Goal: Task Accomplishment & Management: Use online tool/utility

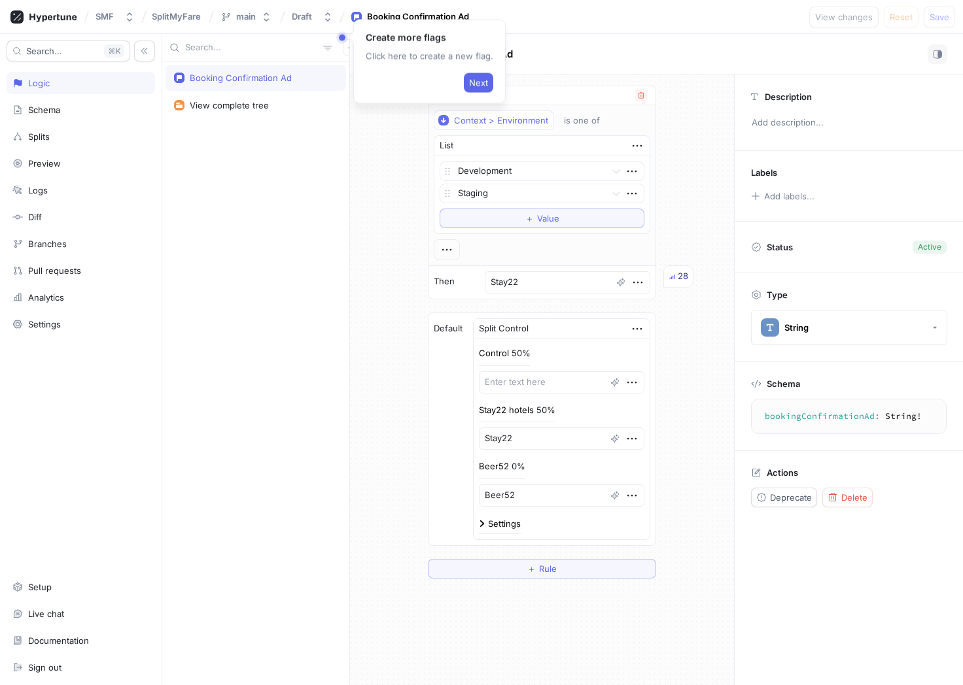
type textarea "B"
type textarea "x"
type textarea "Be"
type textarea "x"
type textarea "Bee"
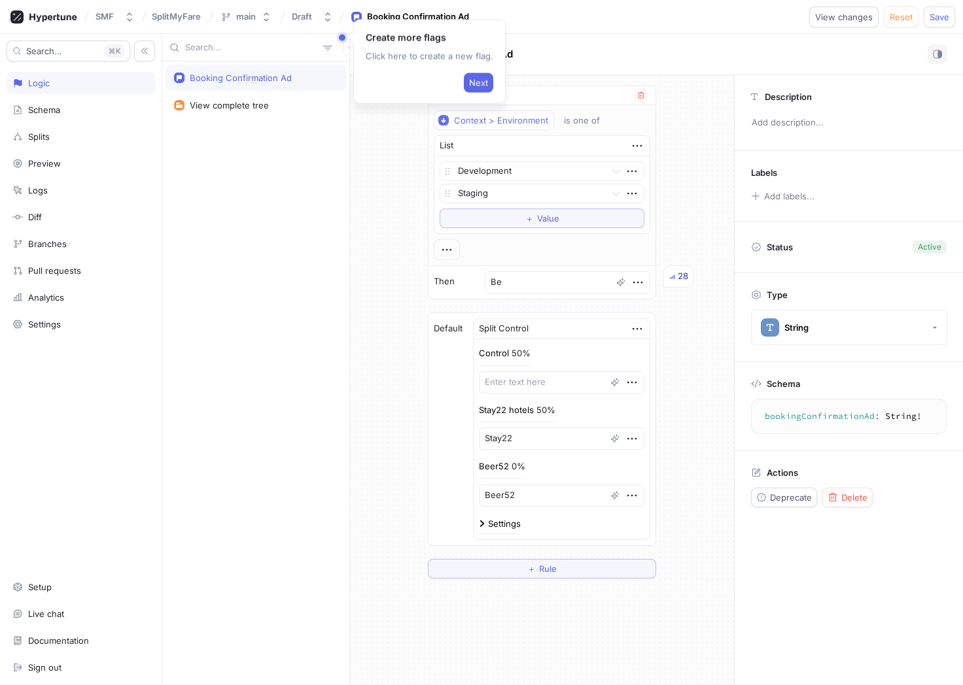
type textarea "x"
type textarea "Beer"
type textarea "x"
type textarea "Beer5"
type textarea "x"
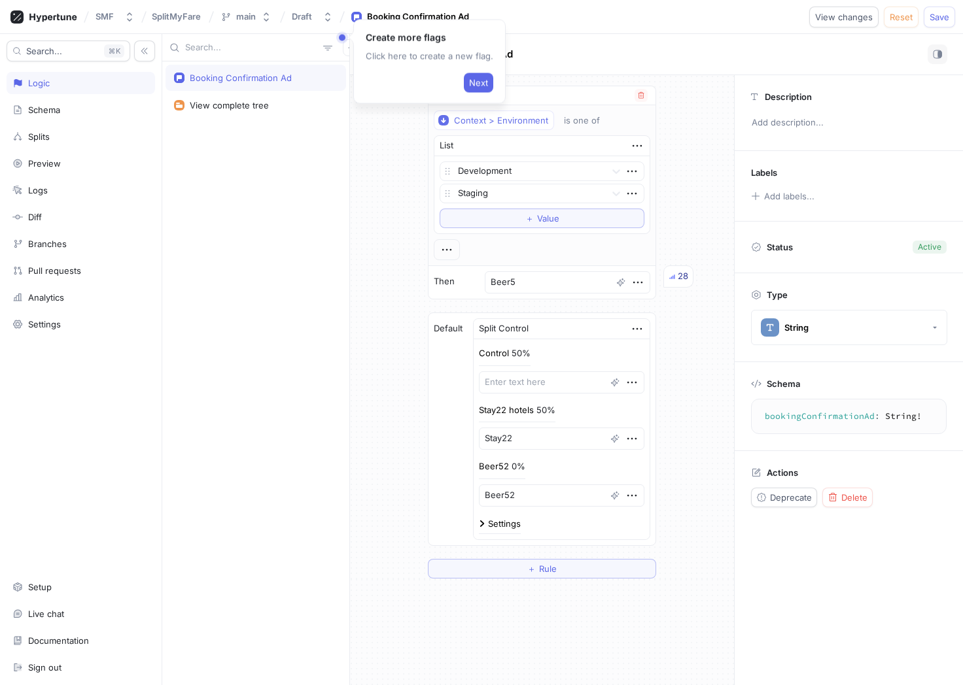
type textarea "Beer52"
type textarea "x"
type textarea "Beer52"
click at [935, 18] on span "Save" at bounding box center [939, 17] width 20 height 8
click at [64, 298] on div "Analytics" at bounding box center [46, 297] width 36 height 10
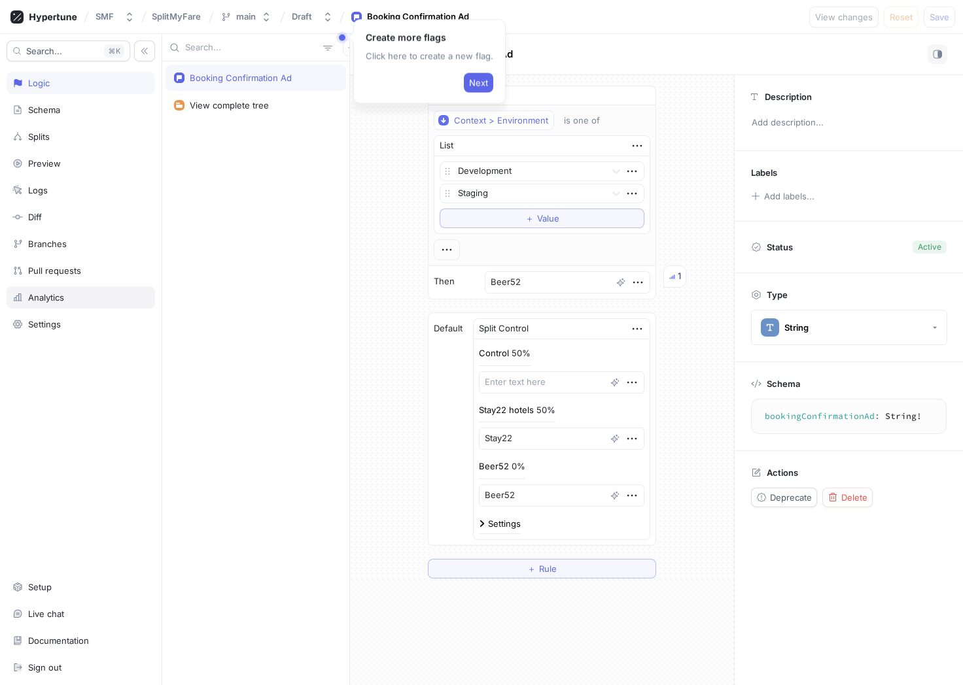
type textarea "x"
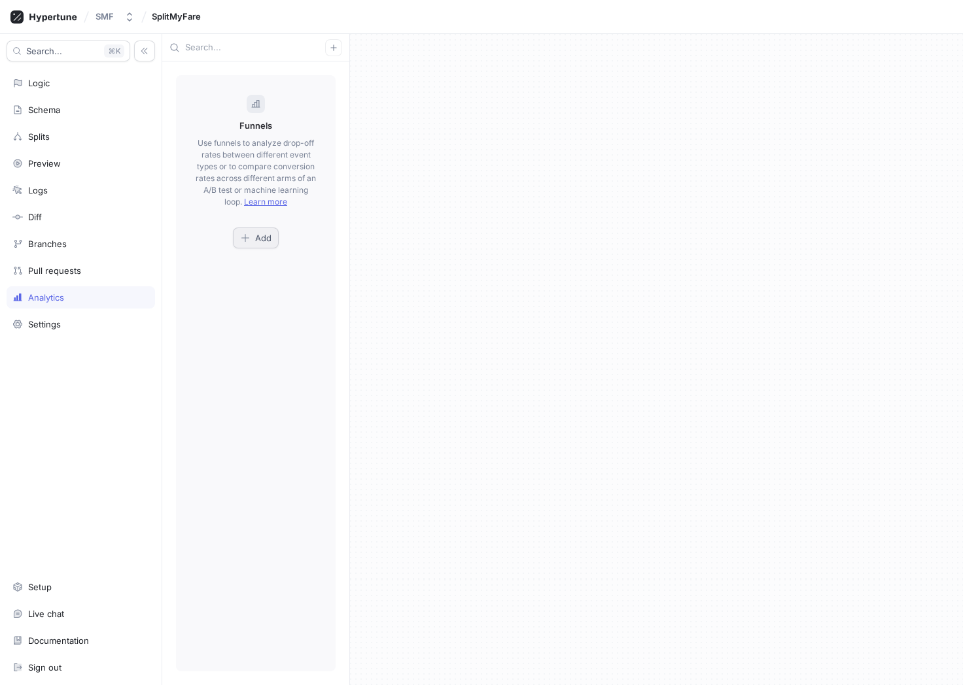
click at [261, 239] on span "Add" at bounding box center [263, 238] width 16 height 8
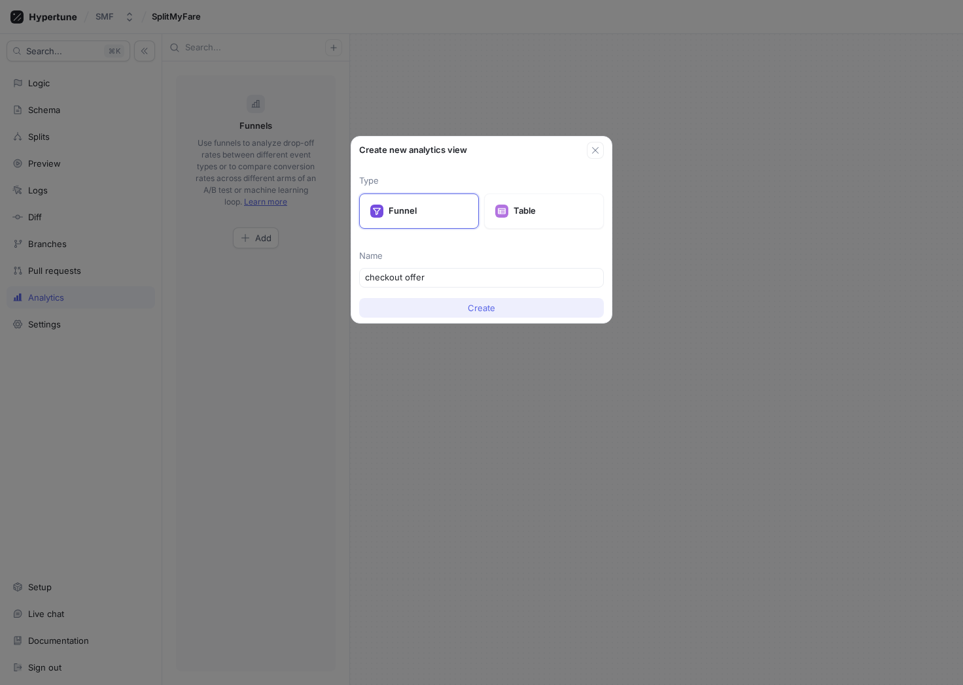
type input "checkout offer"
click at [477, 305] on span "Create" at bounding box center [481, 308] width 27 height 8
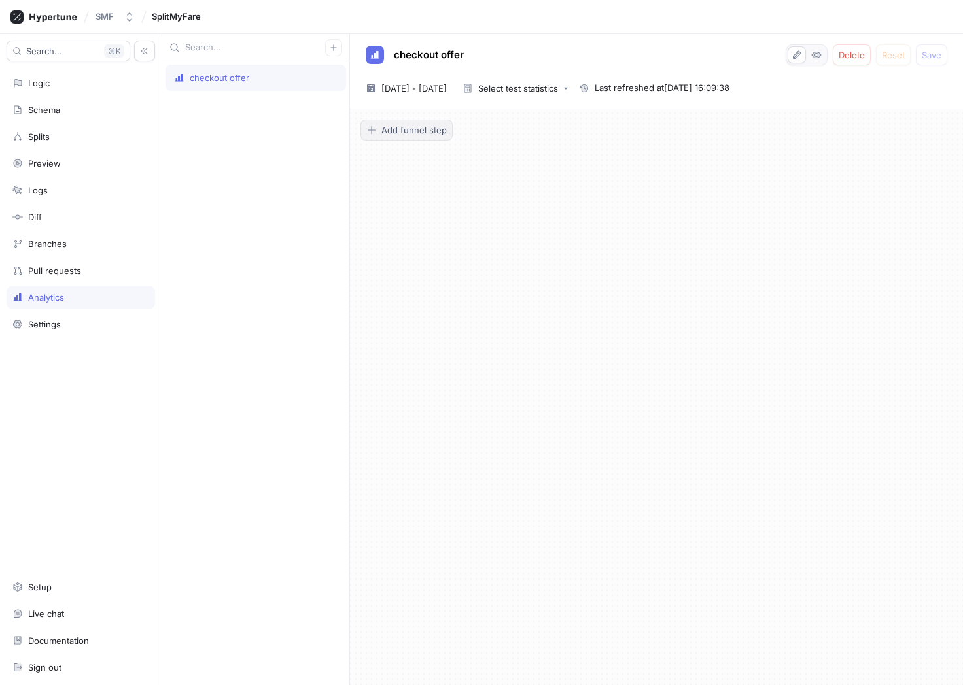
click at [428, 128] on span "Add funnel step" at bounding box center [413, 130] width 65 height 8
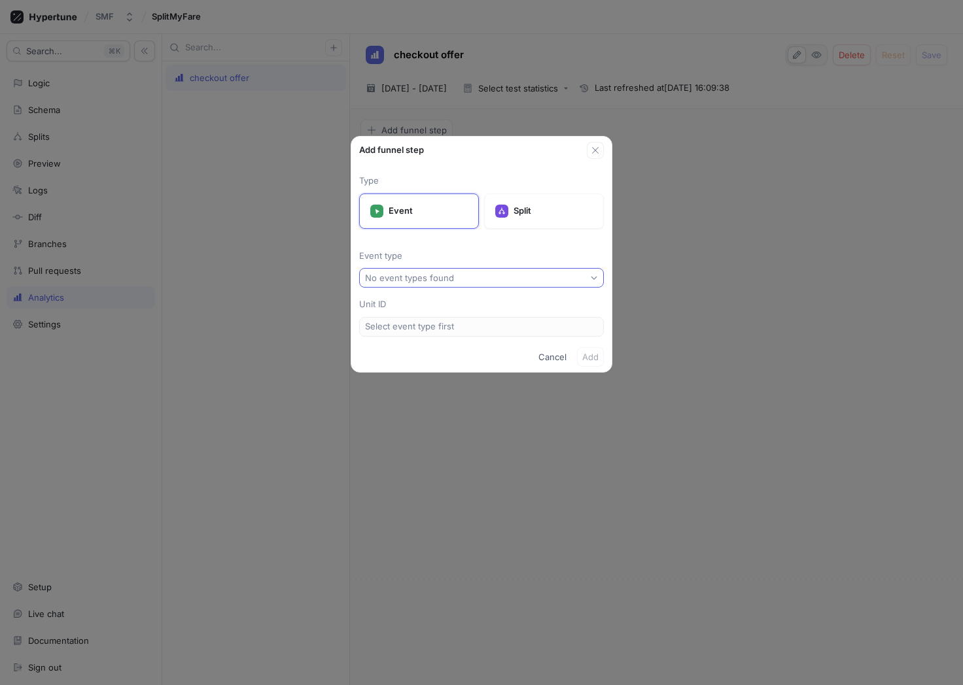
click at [453, 274] on div "No event types found" at bounding box center [412, 278] width 94 height 11
click at [468, 250] on p "Event type" at bounding box center [481, 256] width 245 height 13
click at [537, 206] on p "Split" at bounding box center [552, 211] width 79 height 13
click at [426, 277] on button "Select split..." at bounding box center [481, 278] width 245 height 20
click at [441, 324] on span "Booking Confirmation Ad Split" at bounding box center [485, 325] width 205 height 11
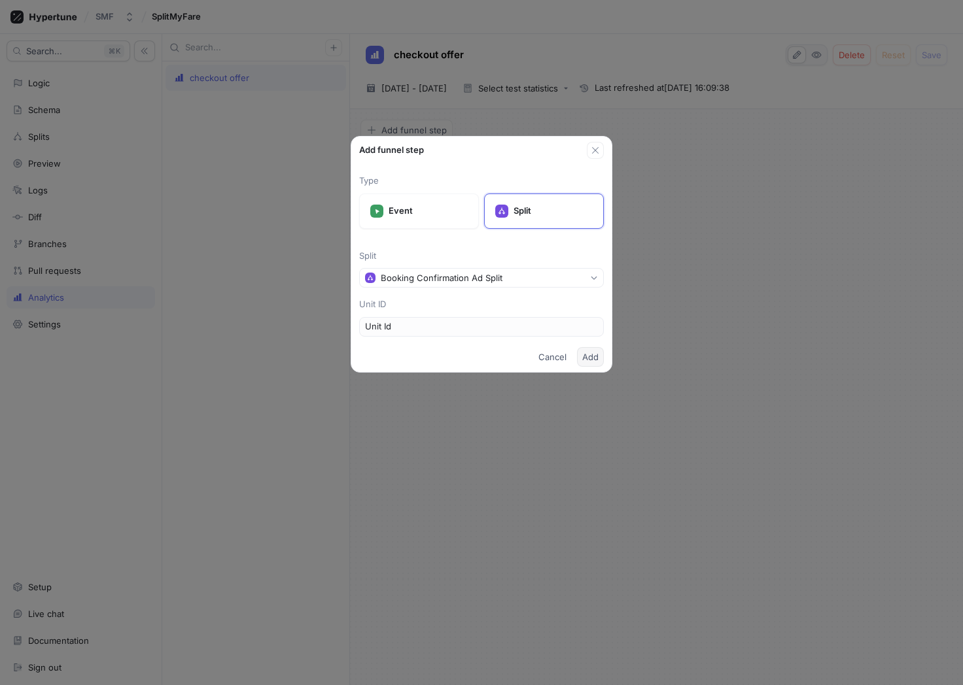
click at [591, 360] on span "Add" at bounding box center [590, 357] width 16 height 8
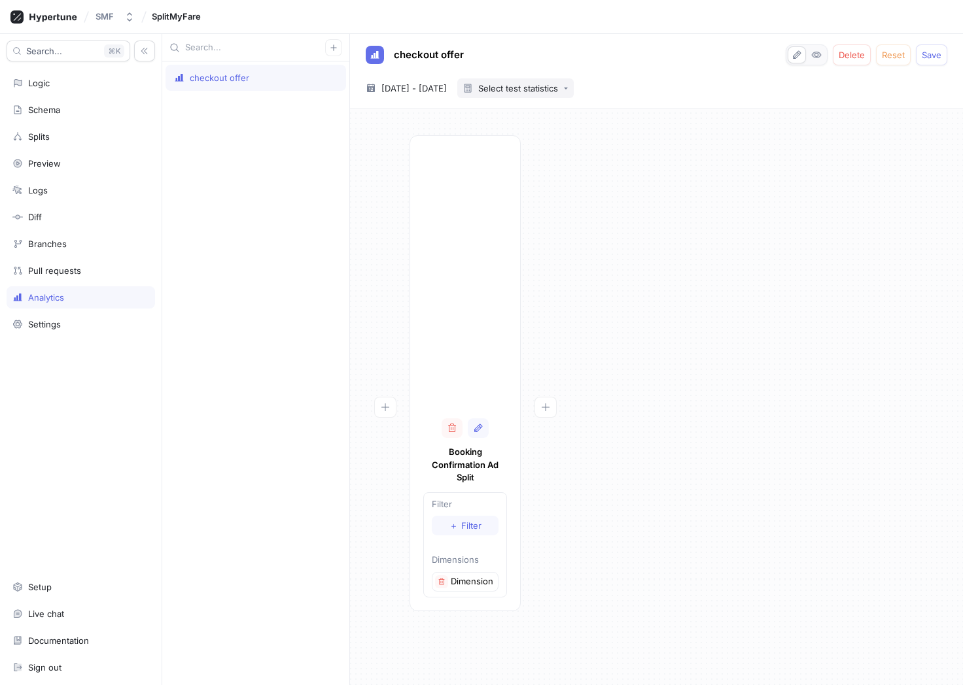
click at [558, 90] on div "Select test statistics" at bounding box center [518, 88] width 80 height 9
click at [665, 80] on div "[DATE] ~ [DATE] [DATE] - [DATE] Select test statistics" at bounding box center [653, 88] width 587 height 20
click at [71, 131] on div "Splits" at bounding box center [80, 136] width 137 height 10
click at [932, 54] on span "Save" at bounding box center [932, 55] width 20 height 8
click at [45, 135] on div "Splits" at bounding box center [39, 136] width 22 height 10
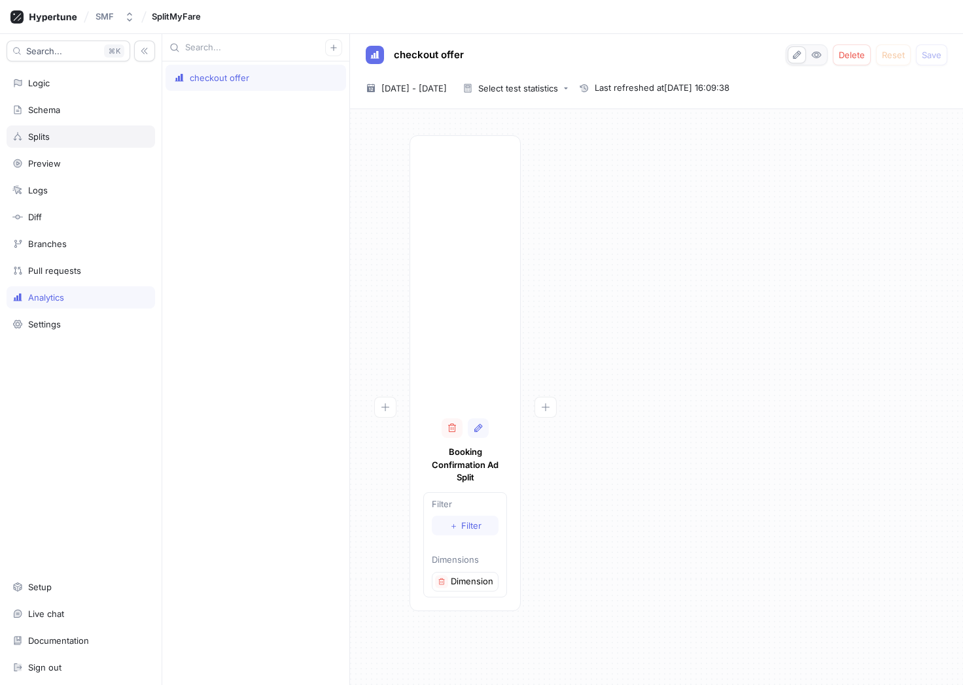
type textarea "x"
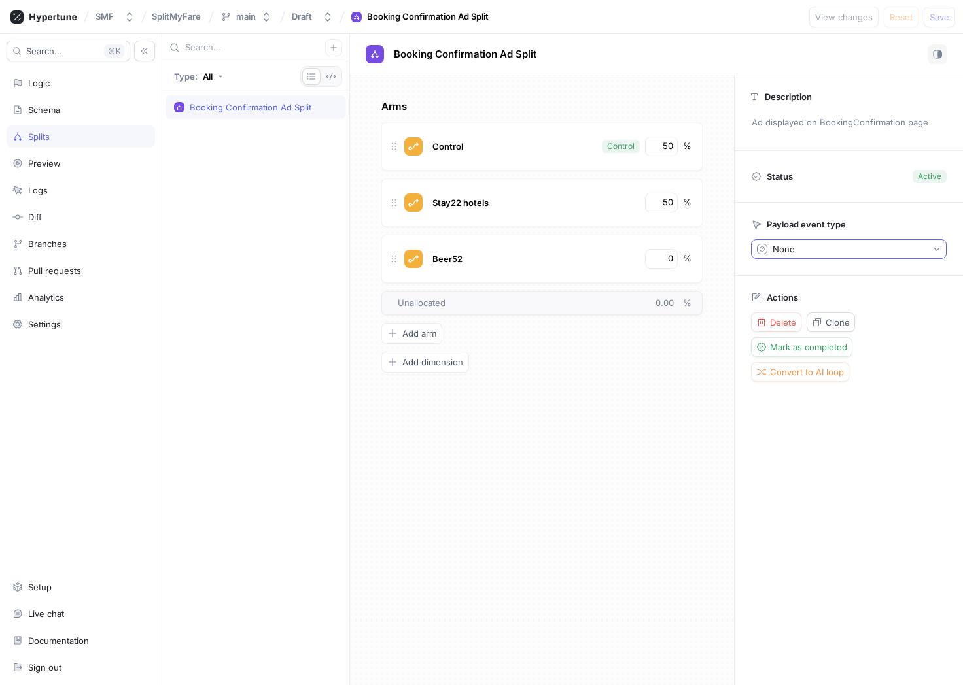
click at [891, 247] on button "None" at bounding box center [849, 249] width 196 height 20
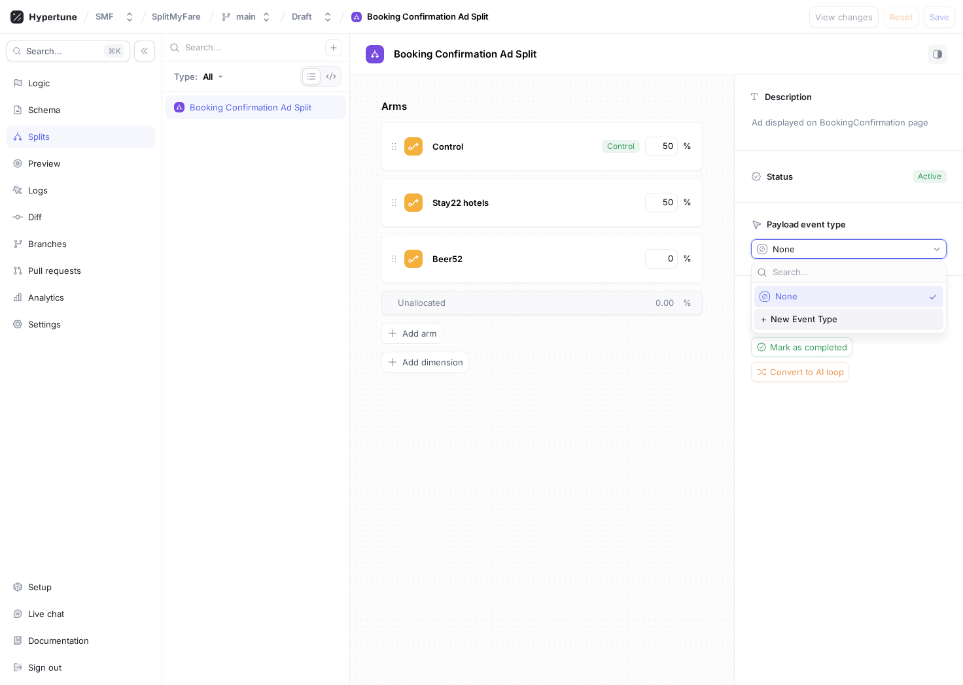
click at [839, 323] on div "＋ New Event Type" at bounding box center [845, 319] width 172 height 11
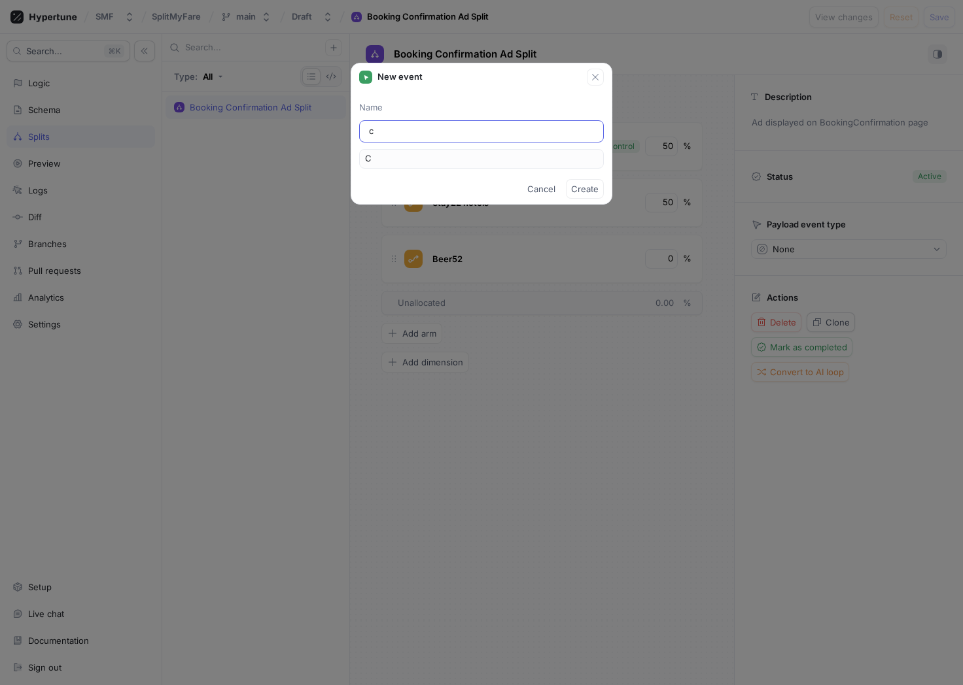
type input "cl"
type input "Cl"
type input "cli"
type input "Cli"
type input "clic"
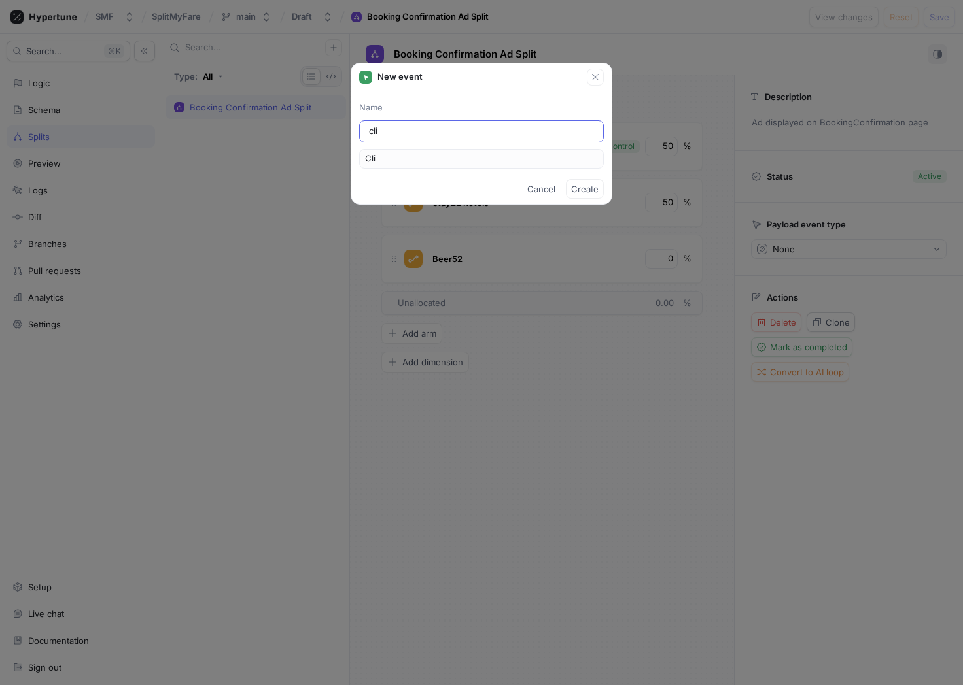
type input "Clic"
type input "click"
type input "Click"
type input "clicke"
type input "Clicke"
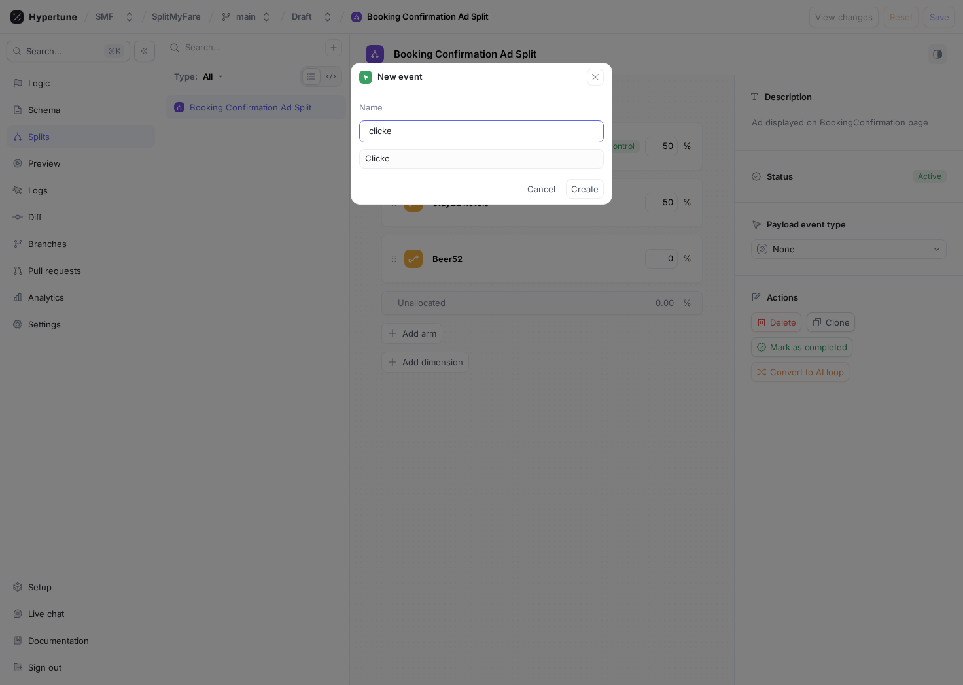
type input "clicked"
type input "Clicked"
type input "clicked o"
type input "ClickedO"
type input "clicked of"
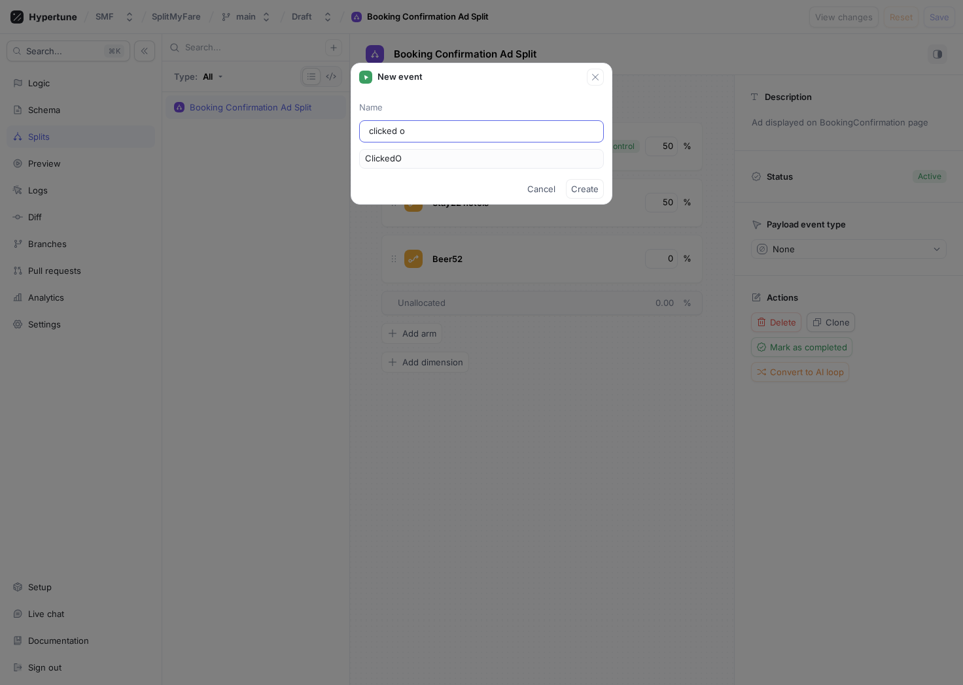
type input "ClickedOf"
type input "clicked off"
type input "ClickedOff"
type input "clicked offe"
type input "ClickedOffe"
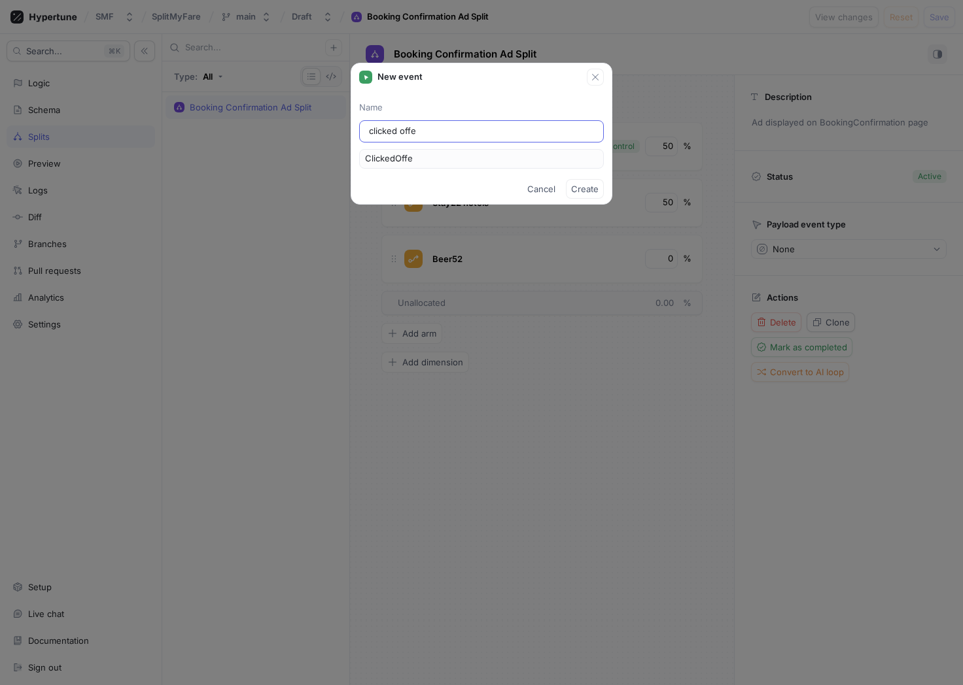
type input "clicked offer"
type input "ClickedOffer"
type input "clicked offer"
click at [591, 186] on span "Create" at bounding box center [584, 189] width 27 height 8
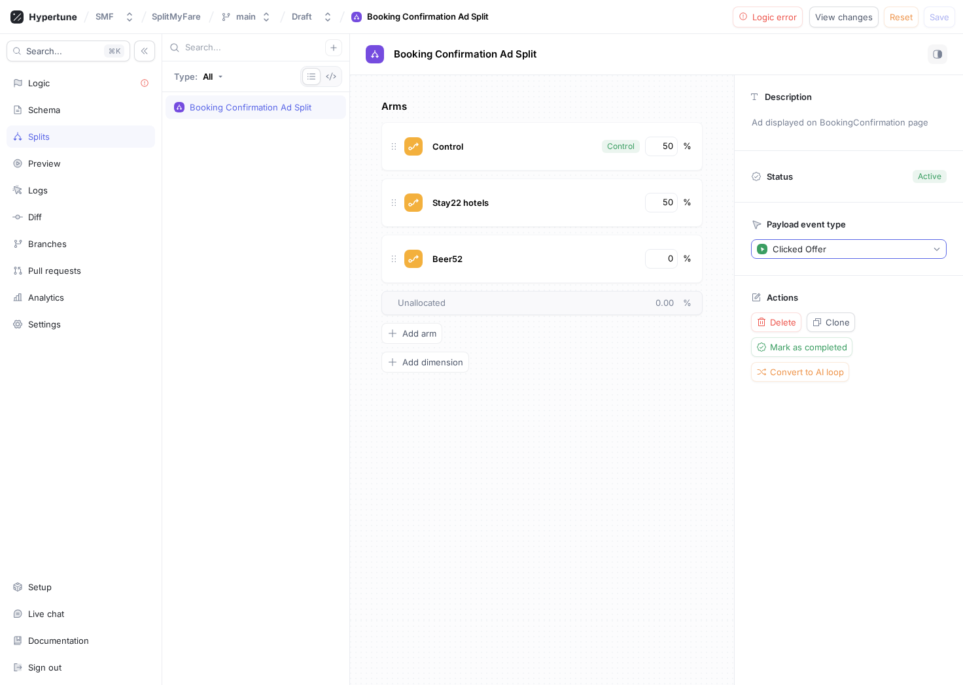
click at [817, 247] on div "Clicked Offer" at bounding box center [799, 249] width 54 height 11
click at [786, 322] on span "None" at bounding box center [853, 319] width 156 height 11
click at [39, 303] on div "Analytics" at bounding box center [81, 297] width 148 height 22
type textarea "x"
